Goal: Information Seeking & Learning: Find specific fact

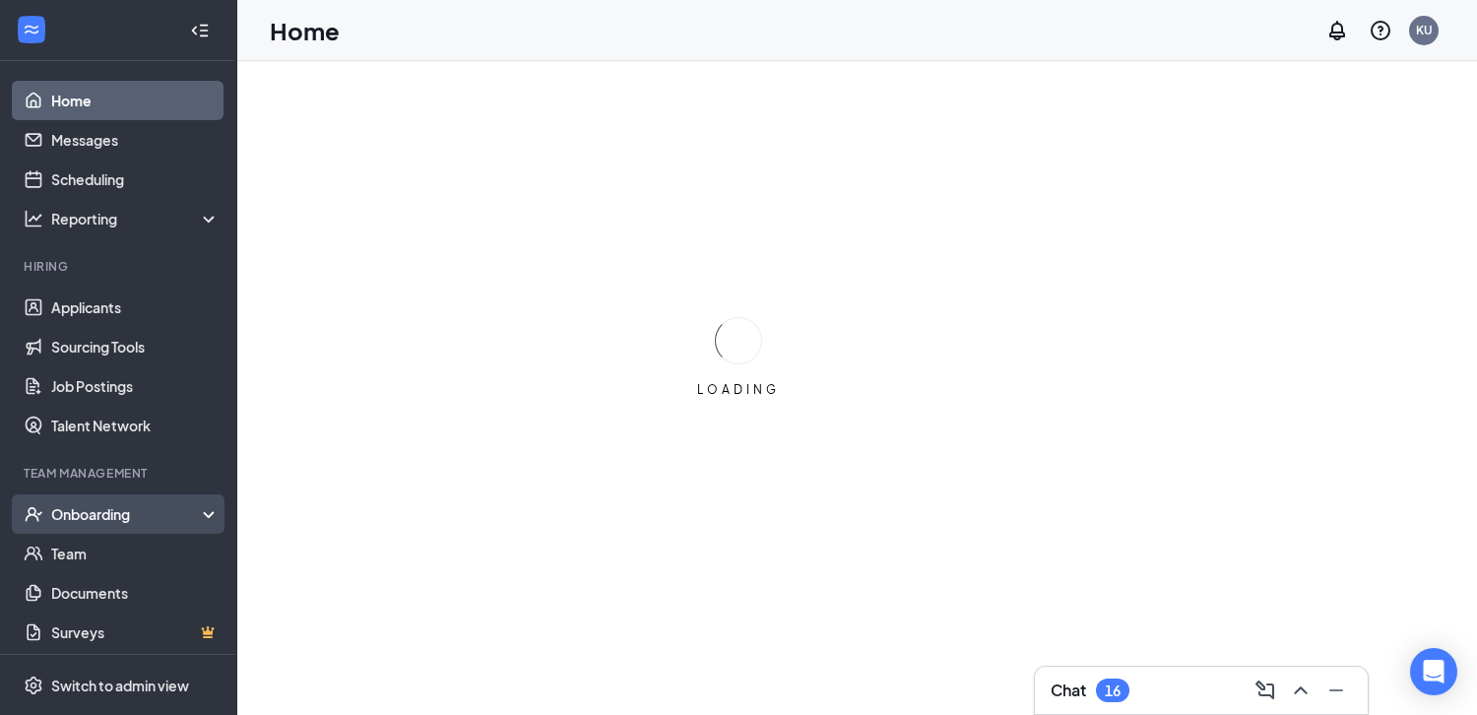
click at [121, 523] on div "Onboarding" at bounding box center [127, 514] width 152 height 20
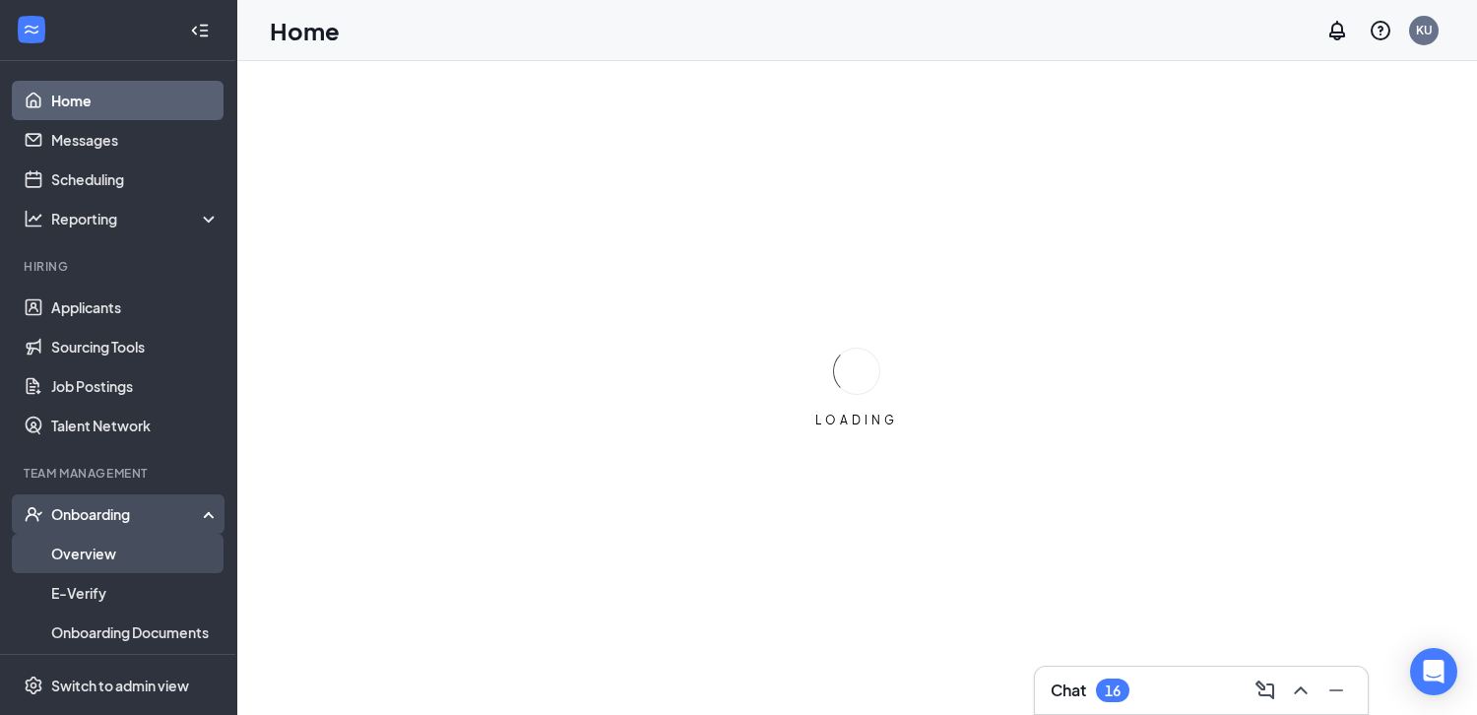
click at [115, 559] on link "Overview" at bounding box center [135, 553] width 168 height 39
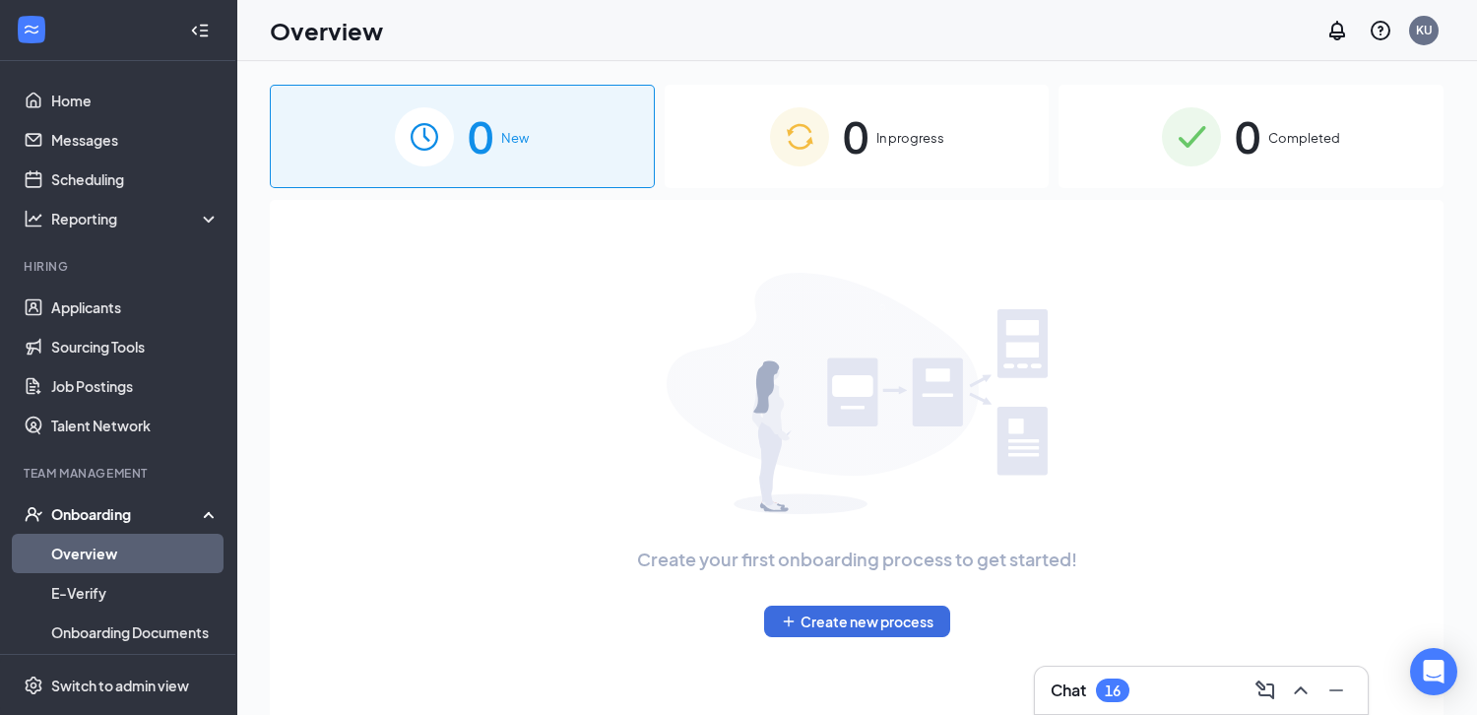
click at [890, 124] on div "0 In progress" at bounding box center [857, 136] width 385 height 103
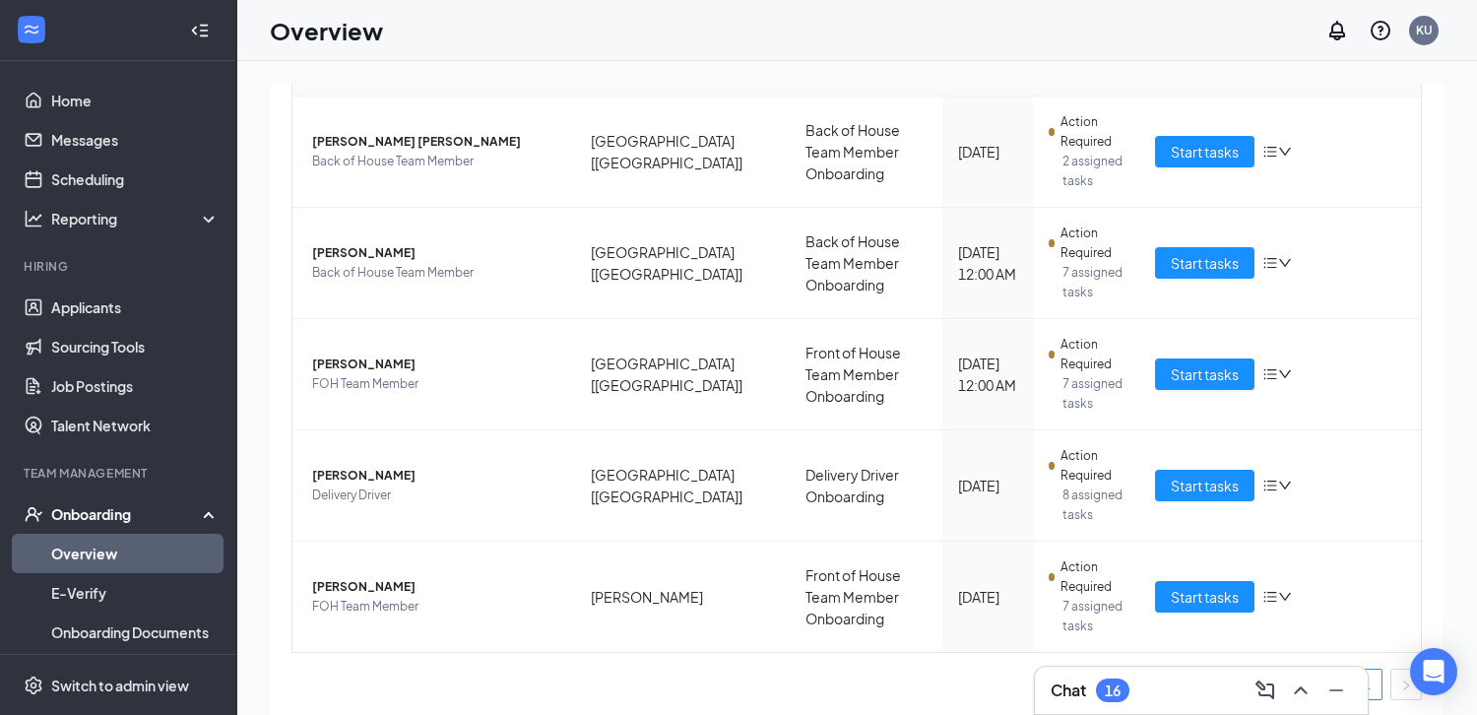
scroll to position [371, 0]
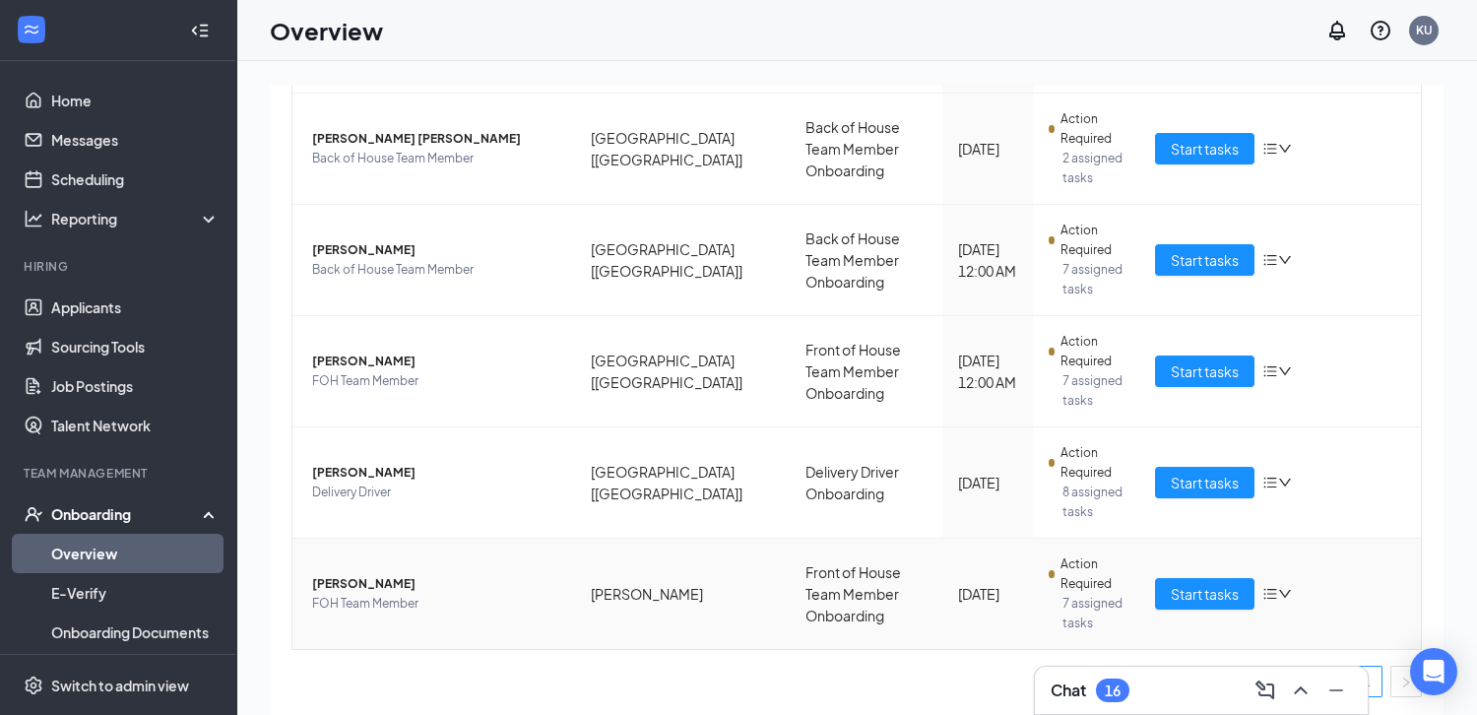
click at [413, 590] on span "[PERSON_NAME]" at bounding box center [435, 584] width 247 height 20
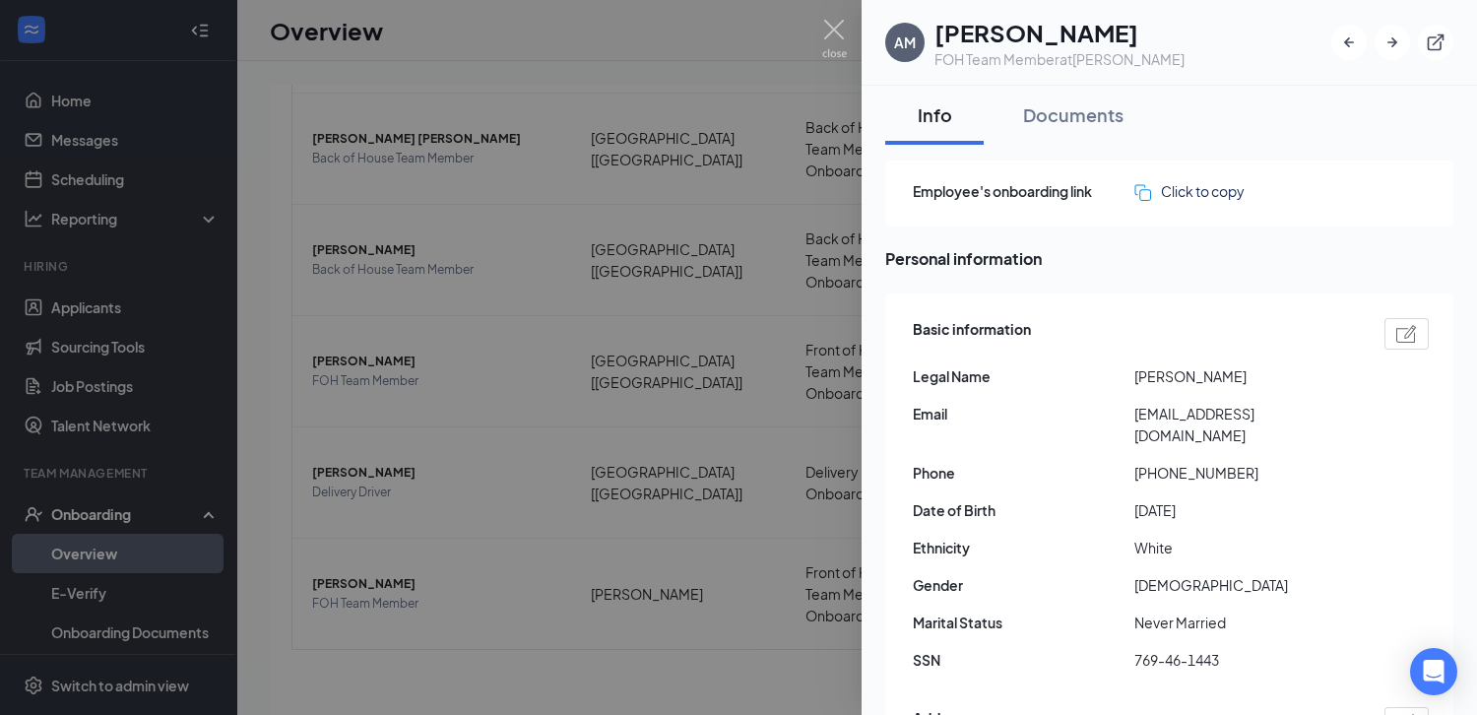
click at [1172, 417] on span "[EMAIL_ADDRESS][DOMAIN_NAME]" at bounding box center [1245, 424] width 222 height 43
copy span "[EMAIL_ADDRESS][DOMAIN_NAME]"
click at [832, 21] on img at bounding box center [834, 39] width 25 height 38
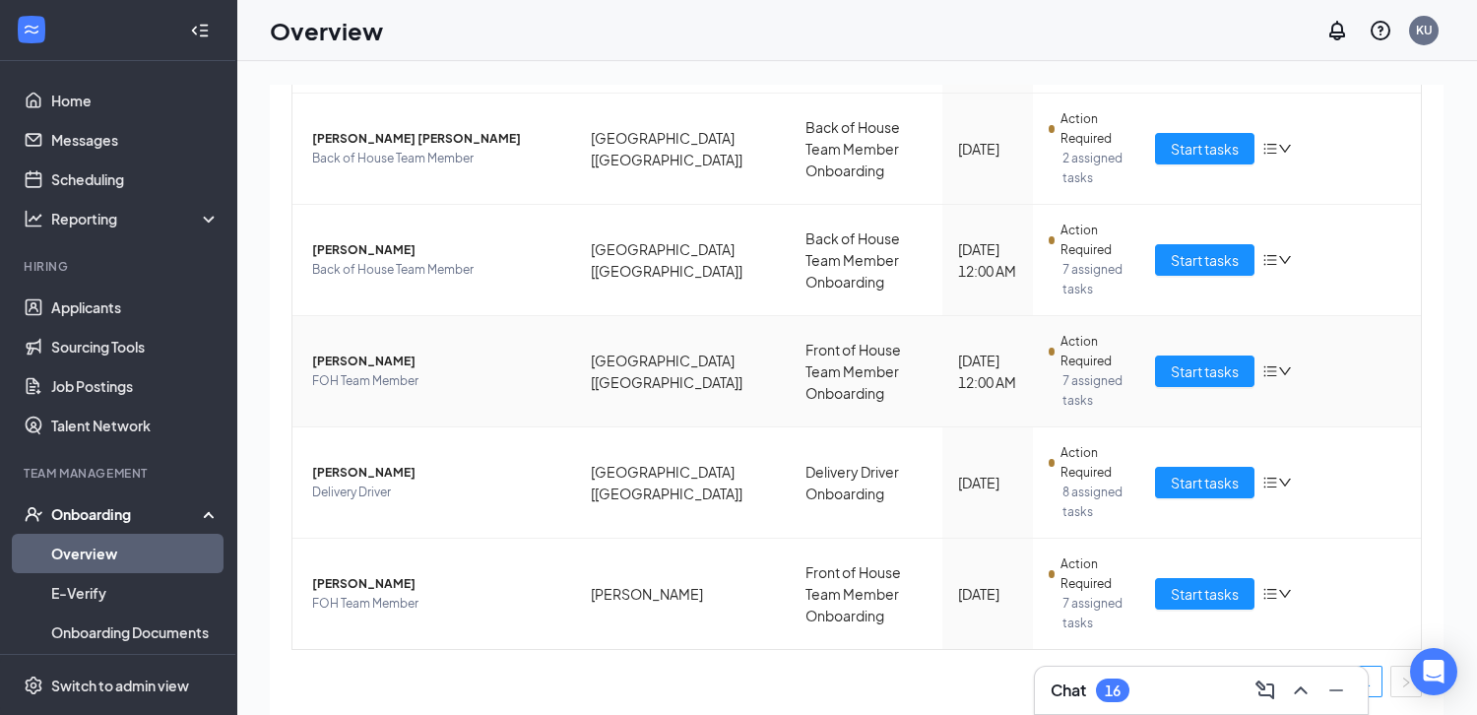
scroll to position [371, 0]
click at [1370, 678] on link "1" at bounding box center [1367, 682] width 30 height 30
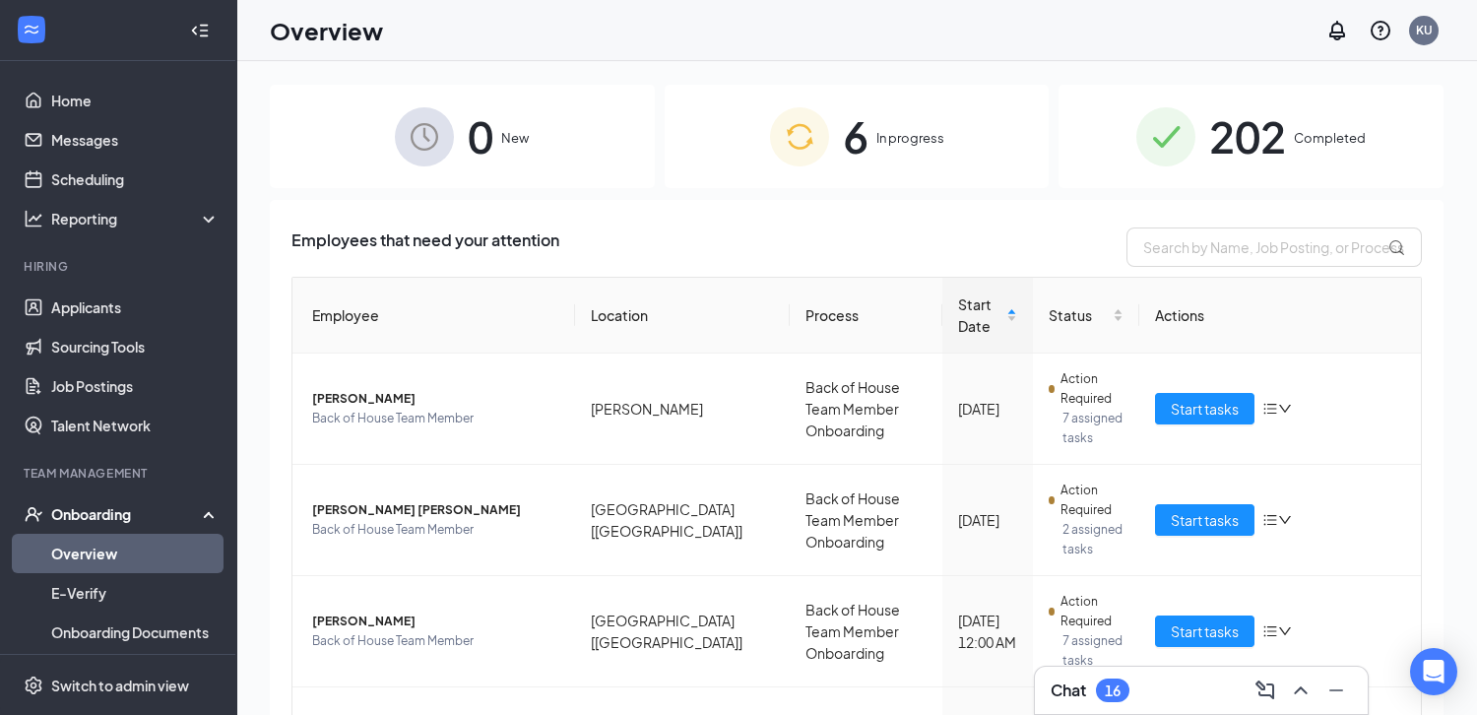
click at [1203, 156] on div "202 Completed" at bounding box center [1250, 136] width 385 height 103
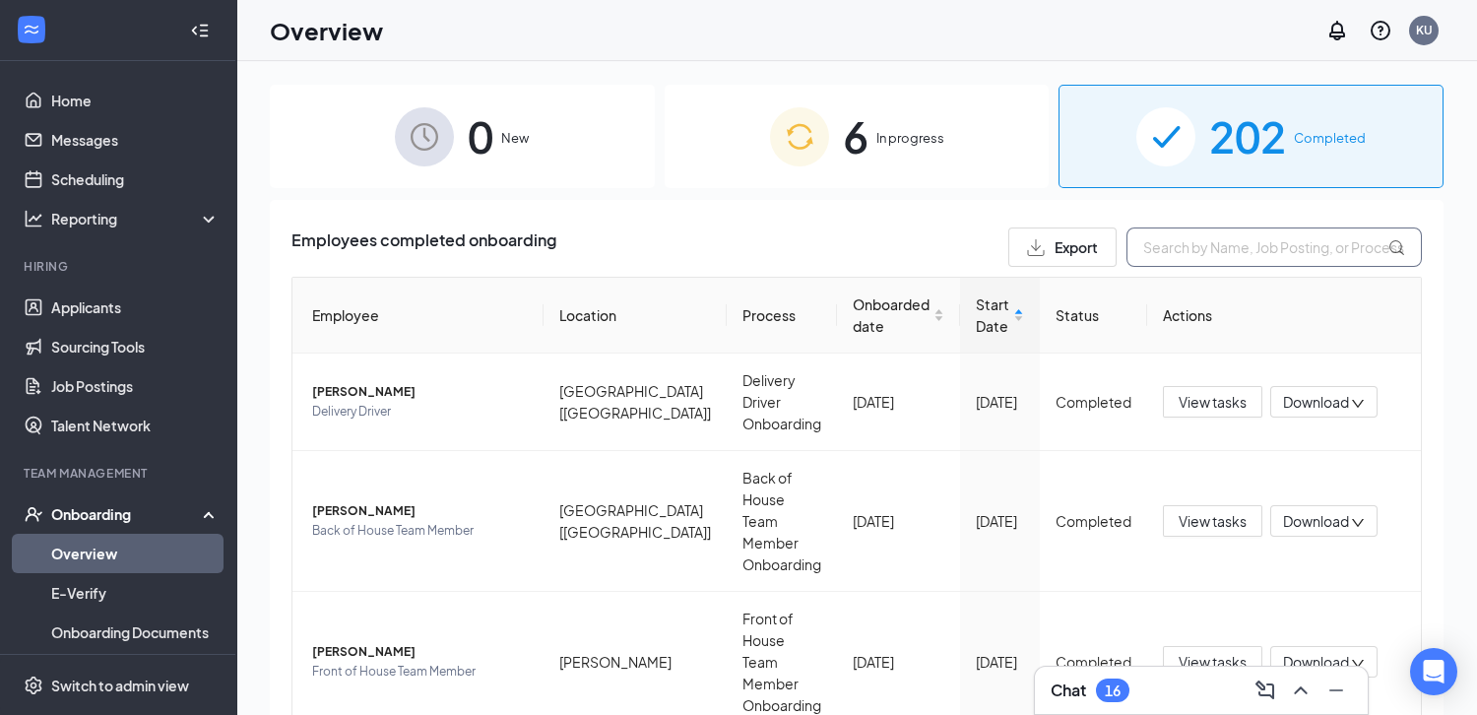
click at [1199, 244] on input "text" at bounding box center [1273, 246] width 295 height 39
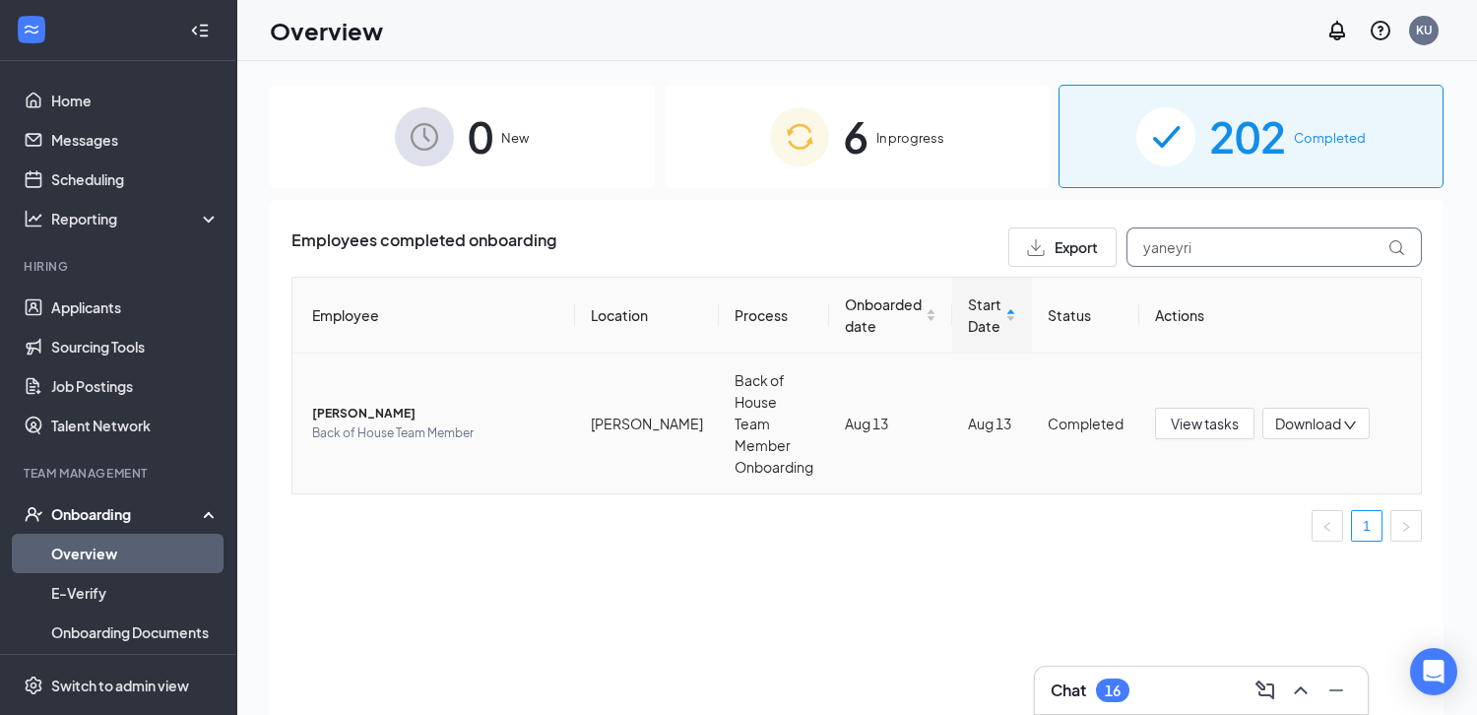
type input "yaneyri"
click at [486, 423] on span "Back of House Team Member" at bounding box center [435, 433] width 247 height 20
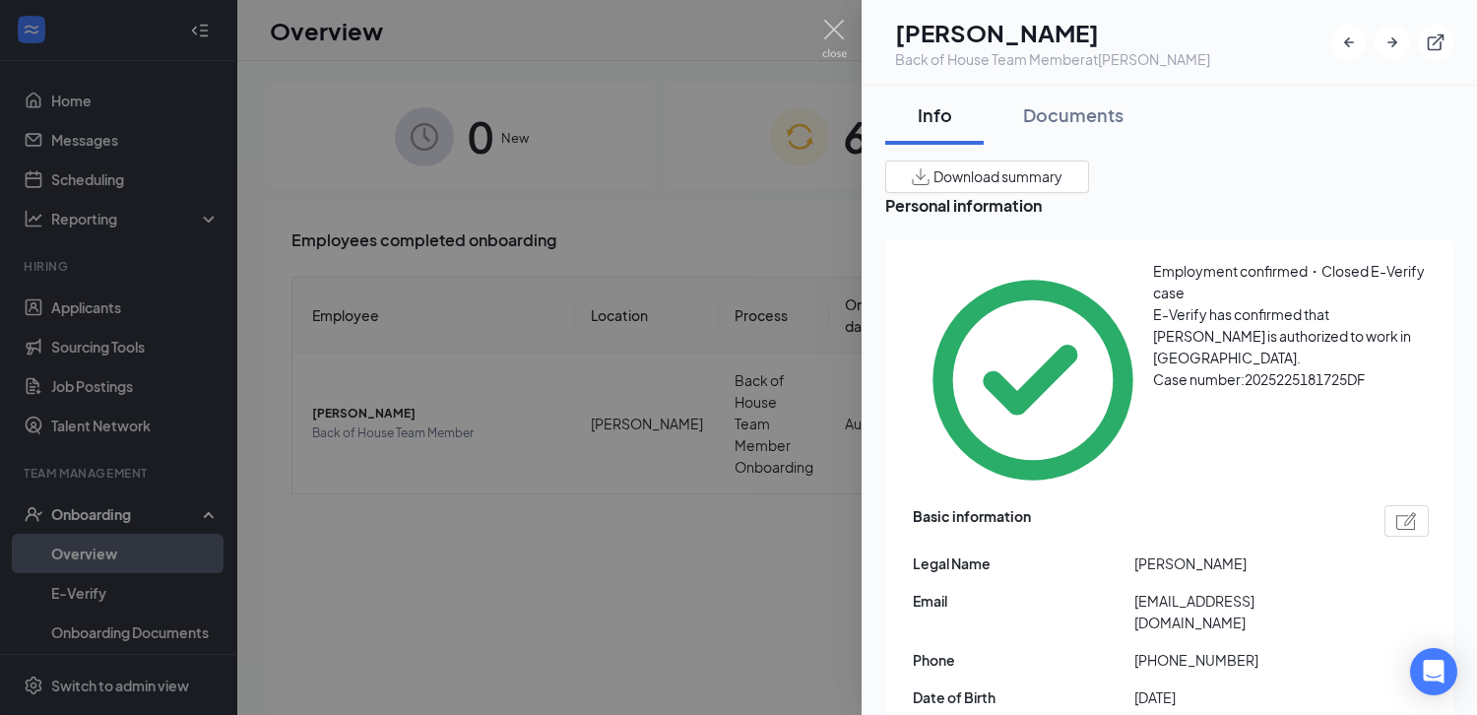
click at [1165, 590] on span "[EMAIL_ADDRESS][DOMAIN_NAME]" at bounding box center [1245, 611] width 222 height 43
copy span "[EMAIL_ADDRESS][DOMAIN_NAME]"
